Goal: Information Seeking & Learning: Stay updated

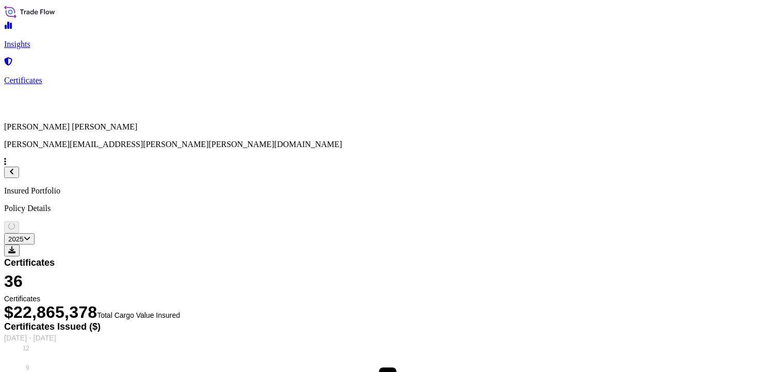
select select "2025"
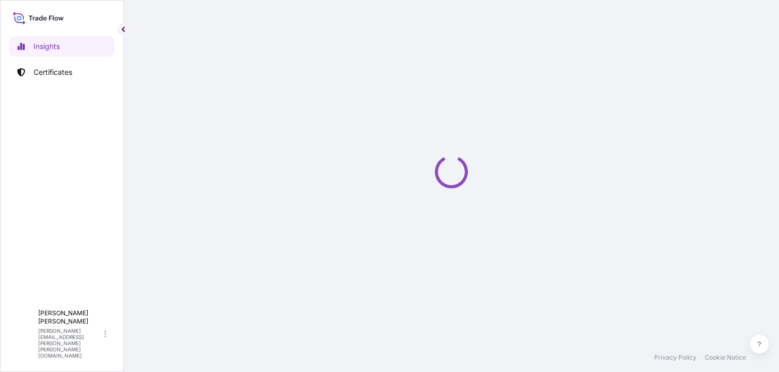
select select "2025"
